Goal: Information Seeking & Learning: Understand process/instructions

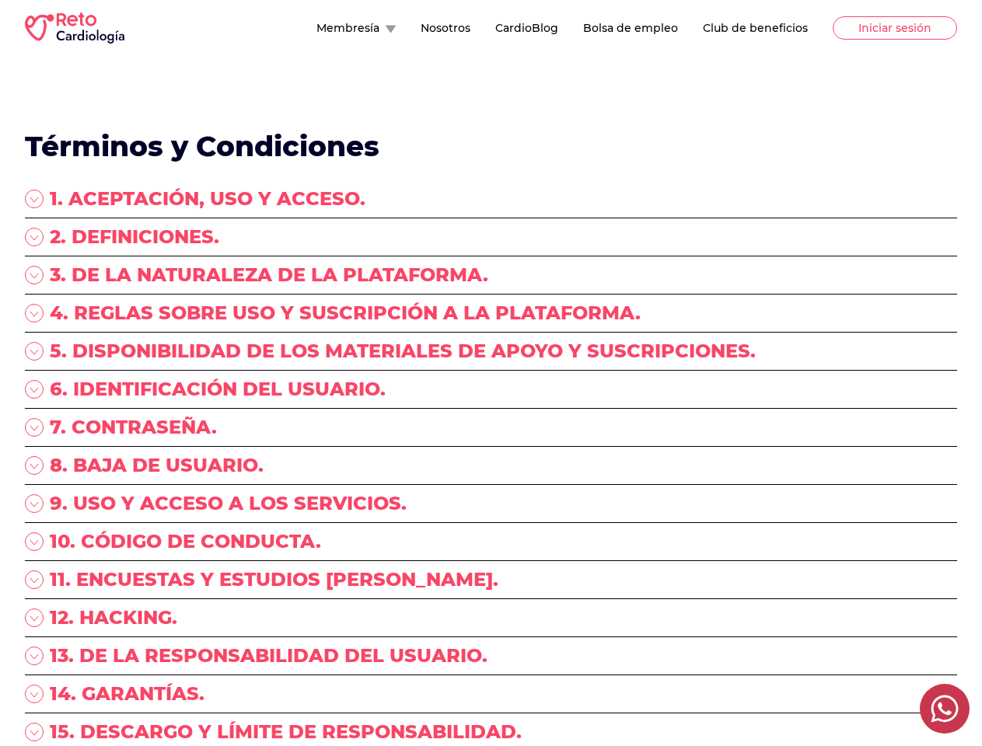
click at [490, 373] on div "5. DISPONIBILIDAD DE LOS MATERIALES DE APOYO Y SUSCRIPCIONES." at bounding box center [491, 358] width 932 height 38
click at [316, 28] on button "Membresía" at bounding box center [355, 28] width 79 height 16
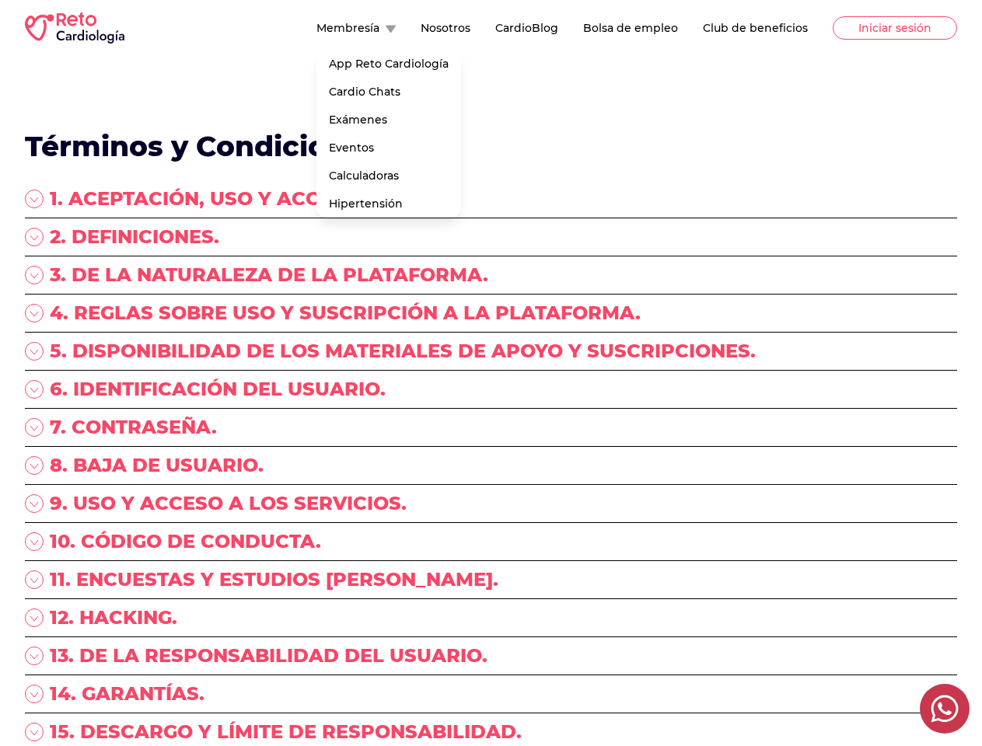
click at [490, 202] on div "1. ACEPTACIÓN, USO Y ACCESO." at bounding box center [491, 203] width 932 height 32
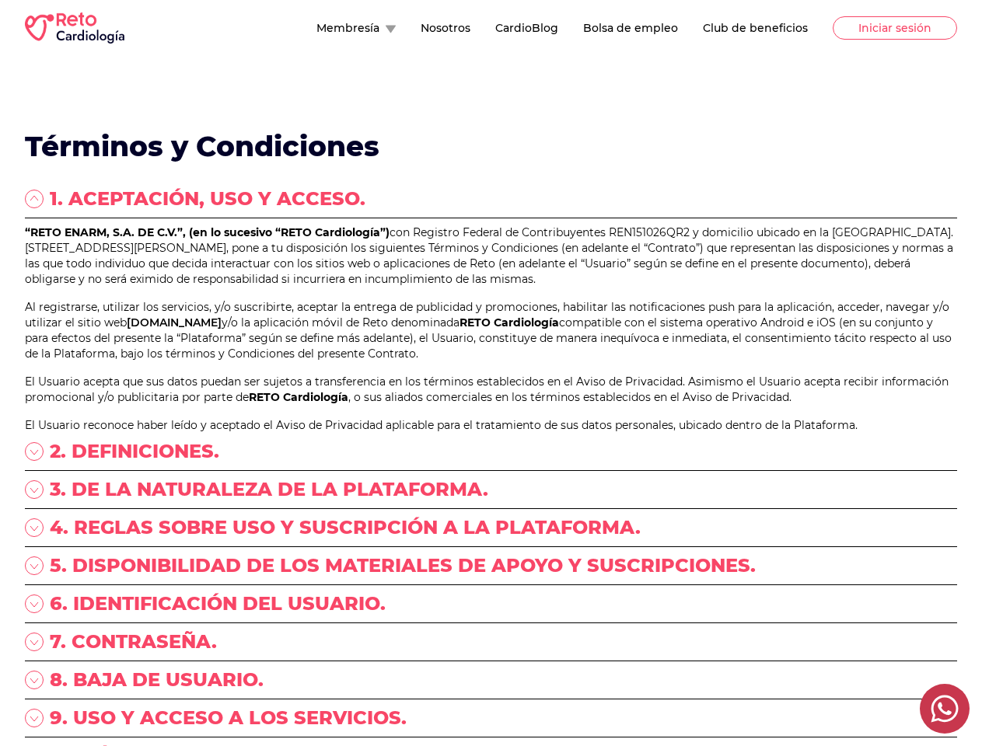
click at [490, 240] on p "“RETO ENARM, S.A. DE C.V.”, (en lo sucesivo “RETO Cardiología”) con Registro Fe…" at bounding box center [491, 256] width 932 height 62
click at [490, 278] on p "“RETO ENARM, S.A. DE C.V.”, (en lo sucesivo “RETO Cardiología”) con Registro Fe…" at bounding box center [491, 256] width 932 height 62
click at [490, 287] on p "“RETO ENARM, S.A. DE C.V.”, (en lo sucesivo “RETO Cardiología”) con Registro Fe…" at bounding box center [491, 256] width 932 height 62
click at [221, 329] on link "[DOMAIN_NAME]" at bounding box center [174, 323] width 95 height 14
click at [490, 361] on p "Al registrarse, utilizar los servicios, y/o suscribirte, aceptar la entrega de …" at bounding box center [491, 330] width 932 height 62
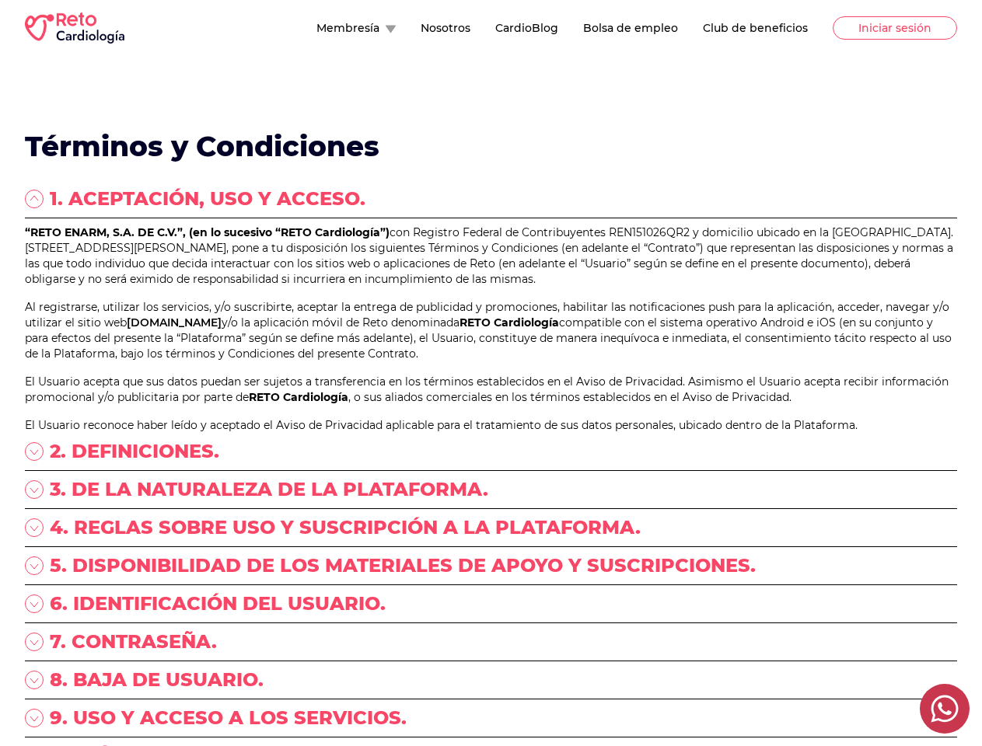
click at [490, 431] on div "“RETO ENARM, S.A. DE C.V.”, (en lo sucesivo “RETO Cardiología”) con Registro Fe…" at bounding box center [491, 329] width 932 height 208
click at [490, 405] on p "El Usuario acepta que sus datos puedan ser sujetos a transferencia en los térmi…" at bounding box center [491, 389] width 932 height 31
